Goal: Use online tool/utility: Use online tool/utility

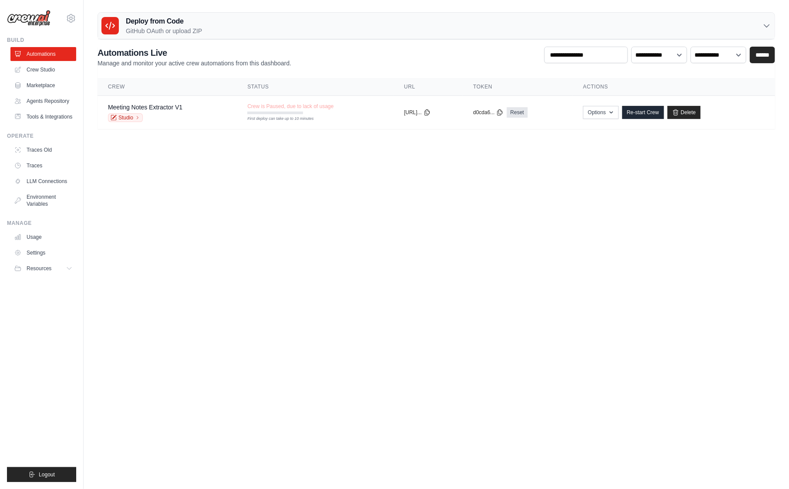
click at [430, 205] on body "julien@phosteon.com Settings Build Automations" at bounding box center [394, 244] width 789 height 489
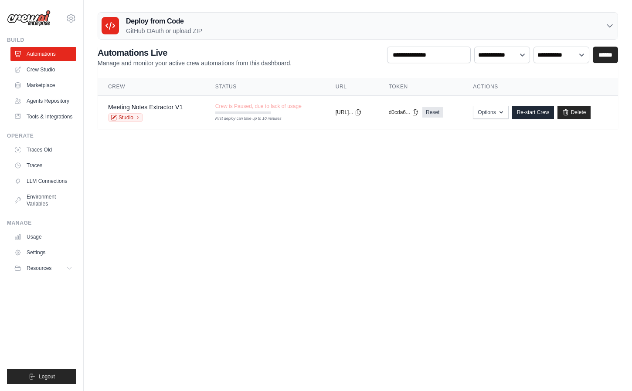
click at [40, 61] on ul "Automations Crew Studio Marketplace Agents Repository Tools & Integrations" at bounding box center [43, 85] width 66 height 77
click at [41, 66] on link "Crew Studio" at bounding box center [44, 70] width 66 height 14
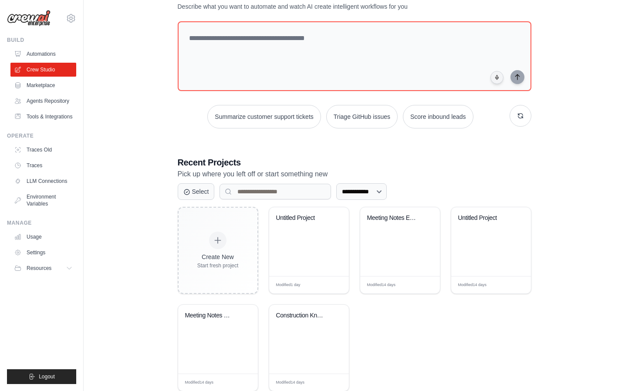
scroll to position [57, 0]
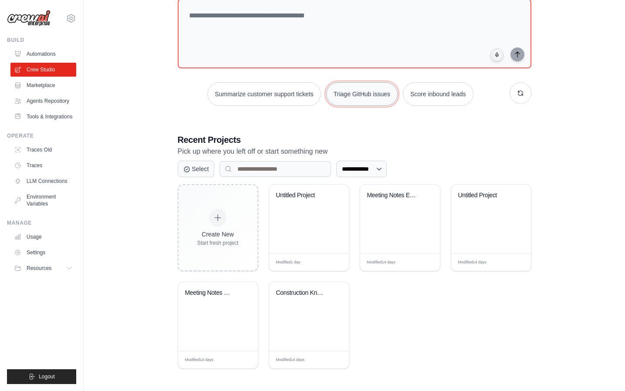
click at [375, 95] on button "Triage GitHub issues" at bounding box center [361, 94] width 71 height 24
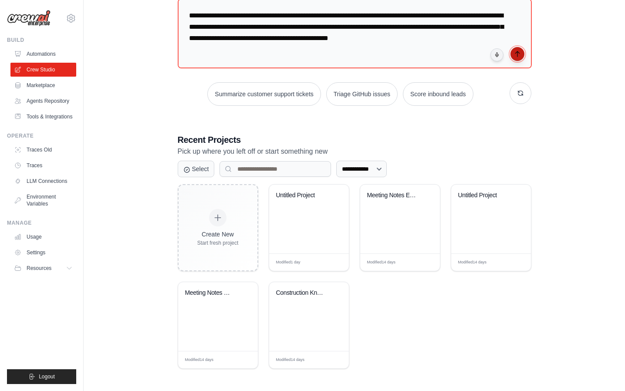
click at [523, 54] on button "submit" at bounding box center [518, 54] width 14 height 14
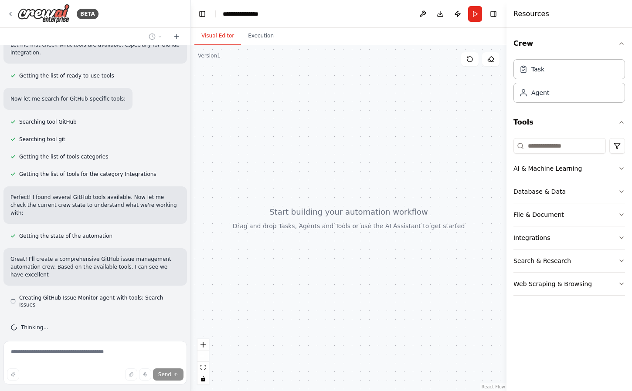
scroll to position [117, 0]
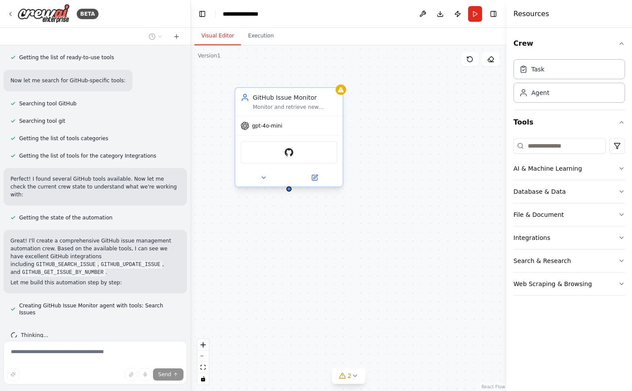
click at [285, 107] on div "Monitor and retrieve new GitHub issues from {repository_owner}/{repository_name…" at bounding box center [295, 107] width 85 height 7
click at [285, 108] on div "Monitor and retrieve new GitHub issues from {repository_owner}/{repository_name…" at bounding box center [295, 107] width 85 height 7
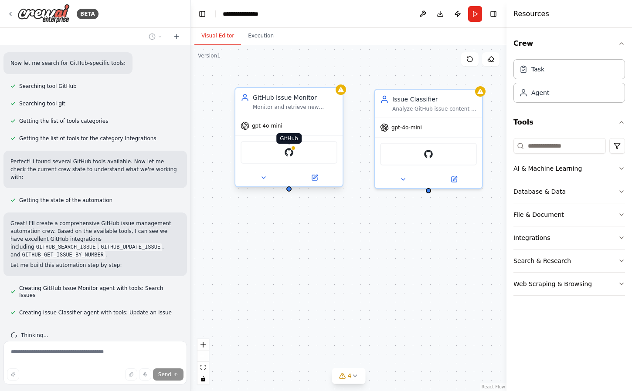
click at [285, 156] on img at bounding box center [289, 152] width 10 height 10
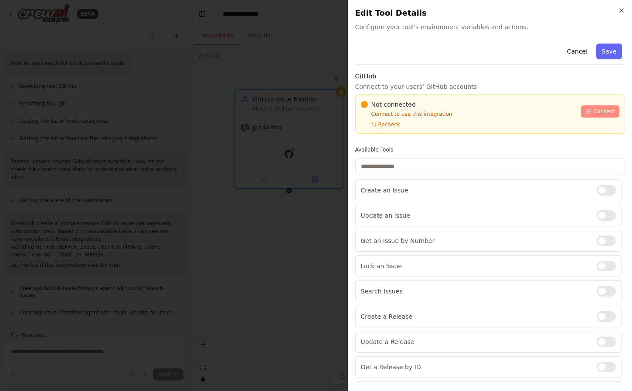
click at [585, 111] on icon at bounding box center [588, 111] width 6 height 6
click at [595, 110] on span "Connect" at bounding box center [604, 111] width 22 height 7
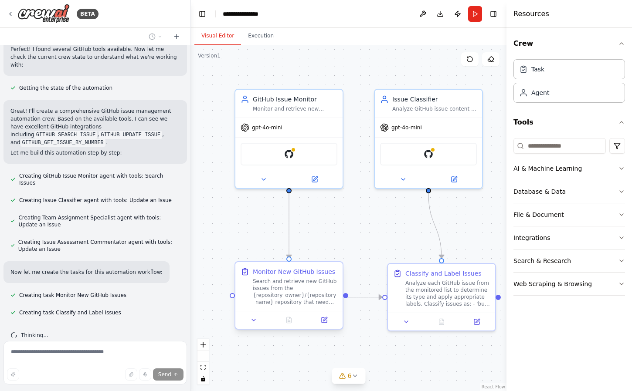
click at [288, 294] on div "Search and retrieve new GitHub issues from the {repository_owner}/{repository_n…" at bounding box center [295, 292] width 85 height 28
click at [289, 293] on div "Search and retrieve new GitHub issues from the {repository_owner}/{repository_n…" at bounding box center [295, 292] width 85 height 28
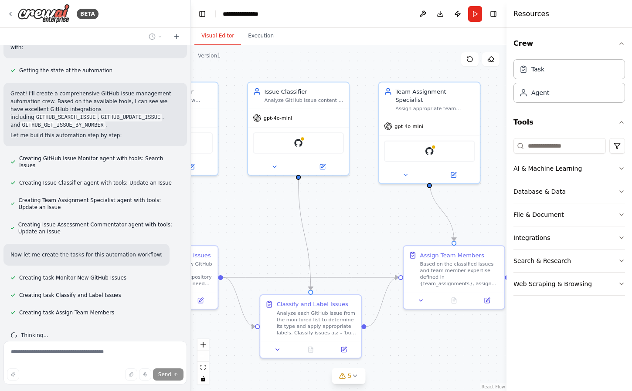
drag, startPoint x: 472, startPoint y: 228, endPoint x: 343, endPoint y: 212, distance: 129.9
click at [343, 213] on div ".deletable-edge-delete-btn { width: 20px; height: 20px; border: 0px solid #ffff…" at bounding box center [348, 218] width 315 height 346
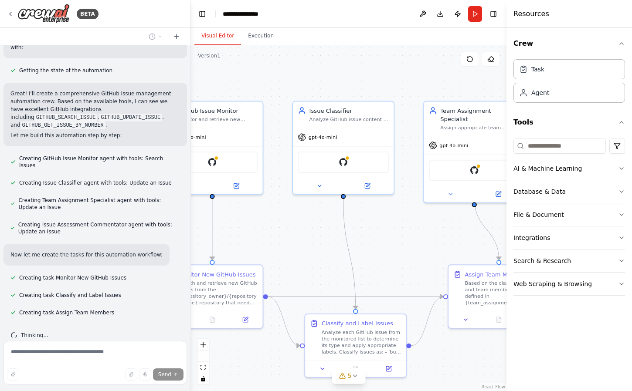
drag, startPoint x: 399, startPoint y: 205, endPoint x: 428, endPoint y: 225, distance: 35.7
click at [428, 225] on div ".deletable-edge-delete-btn { width: 20px; height: 20px; border: 0px solid #ffff…" at bounding box center [348, 218] width 315 height 346
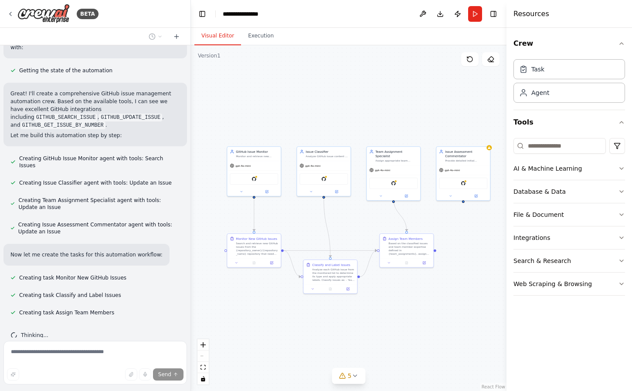
scroll to position [281, 0]
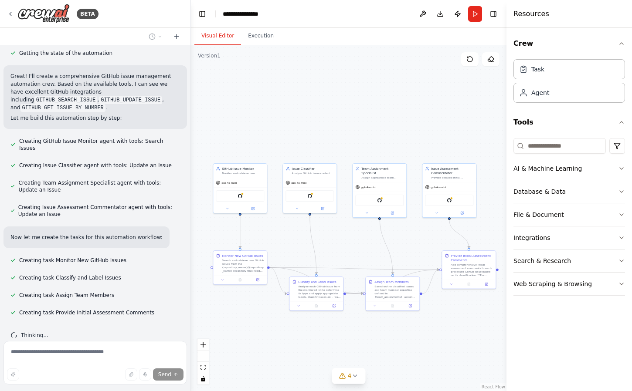
drag, startPoint x: 428, startPoint y: 226, endPoint x: 363, endPoint y: 229, distance: 65.0
click at [363, 229] on div ".deletable-edge-delete-btn { width: 20px; height: 20px; border: 0px solid #ffff…" at bounding box center [348, 218] width 315 height 346
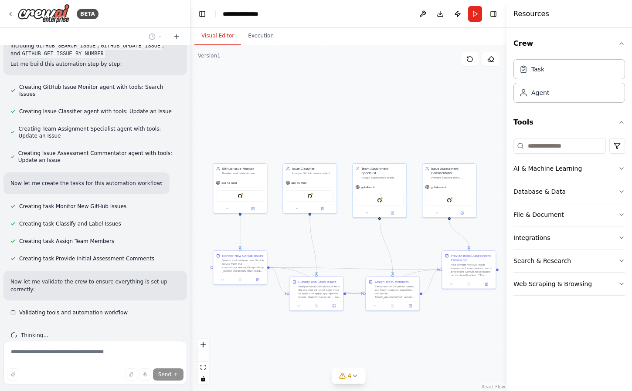
scroll to position [335, 0]
click at [235, 269] on div "Search and retrieve new GitHub issues from the {repository_owner}/{repository_n…" at bounding box center [243, 265] width 42 height 14
click at [239, 267] on div "Search and retrieve new GitHub issues from the {repository_owner}/{repository_n…" at bounding box center [243, 265] width 42 height 14
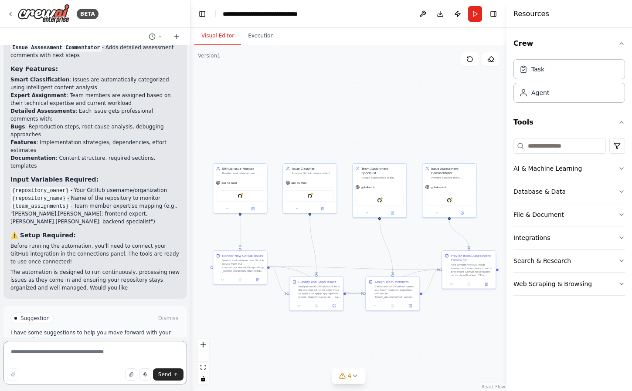
scroll to position [796, 0]
